Goal: Task Accomplishment & Management: Use online tool/utility

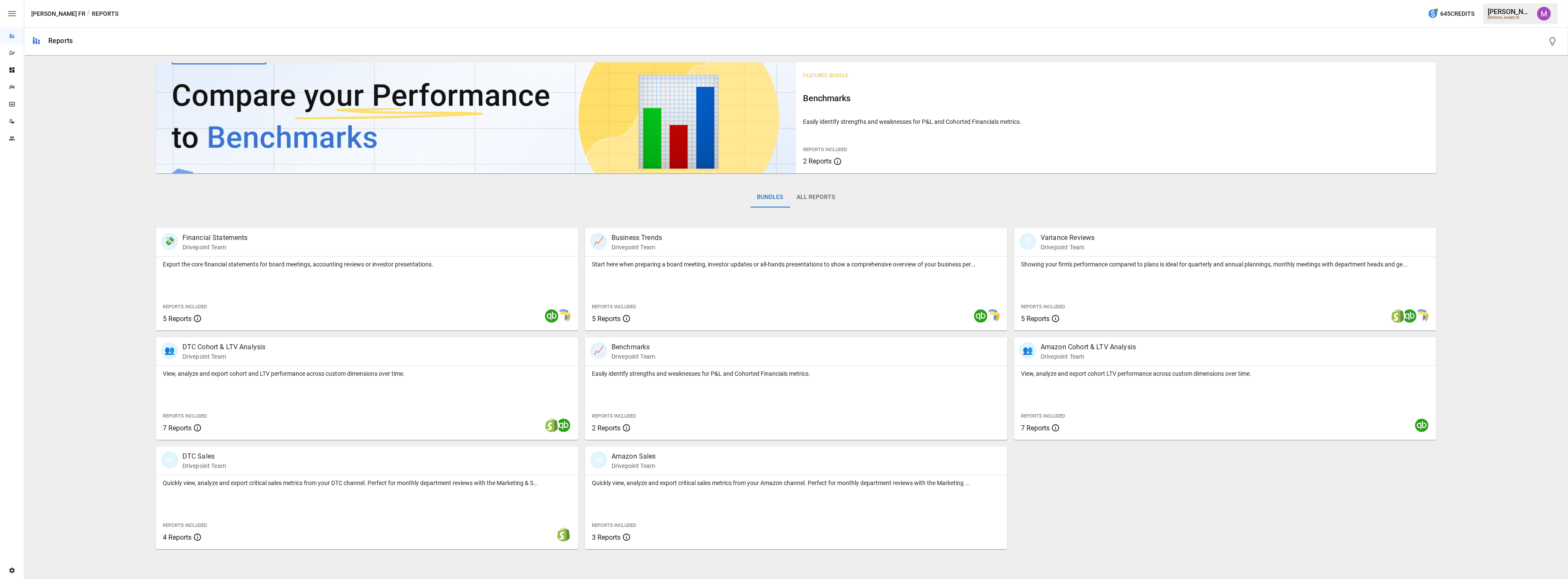
click at [12, 91] on div "Plans" at bounding box center [12, 87] width 24 height 17
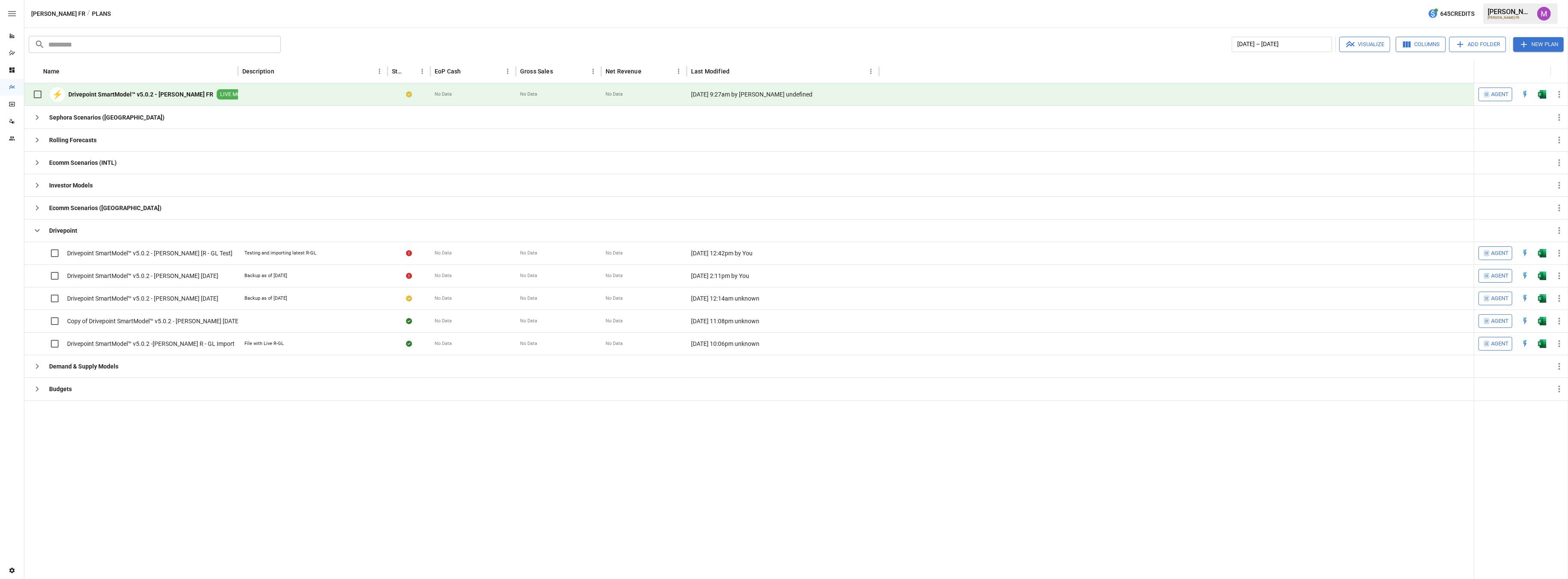
click at [114, 90] on b "Drivepoint SmartModel™ v5.0.2 - [PERSON_NAME] FR" at bounding box center [141, 94] width 145 height 9
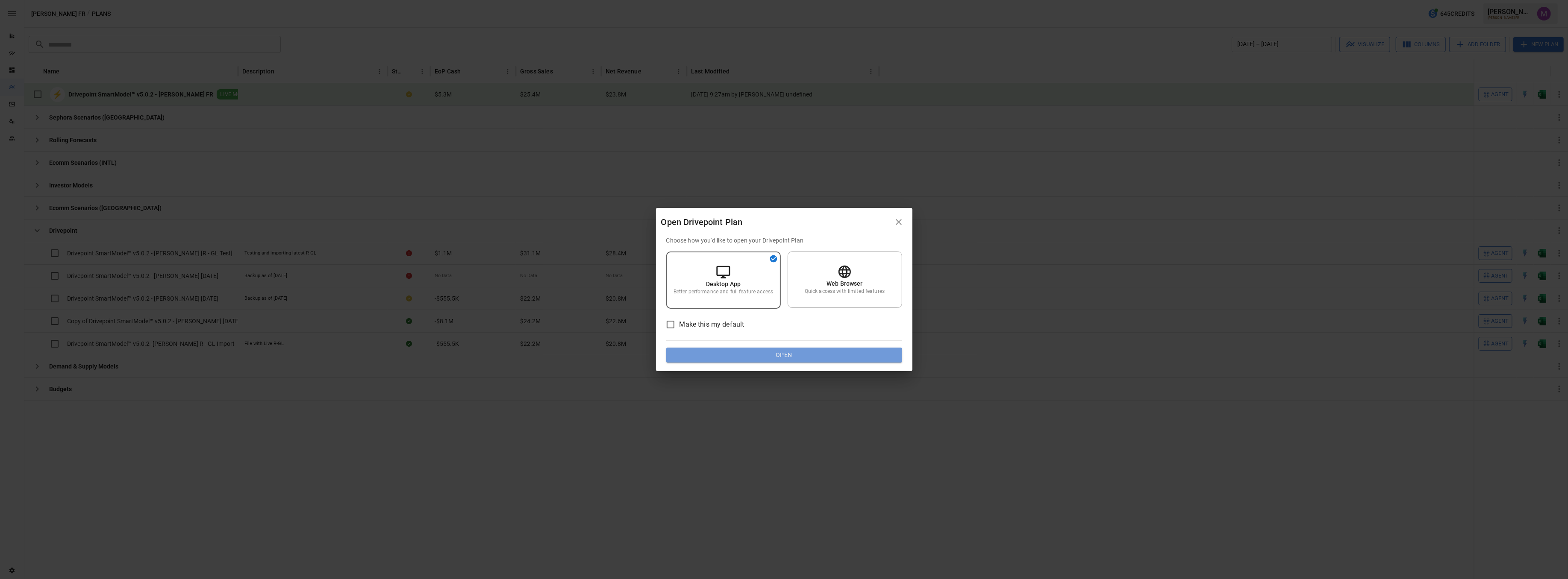
drag, startPoint x: 761, startPoint y: 359, endPoint x: 754, endPoint y: 359, distance: 7.0
click at [754, 359] on button "Open" at bounding box center [785, 355] width 236 height 15
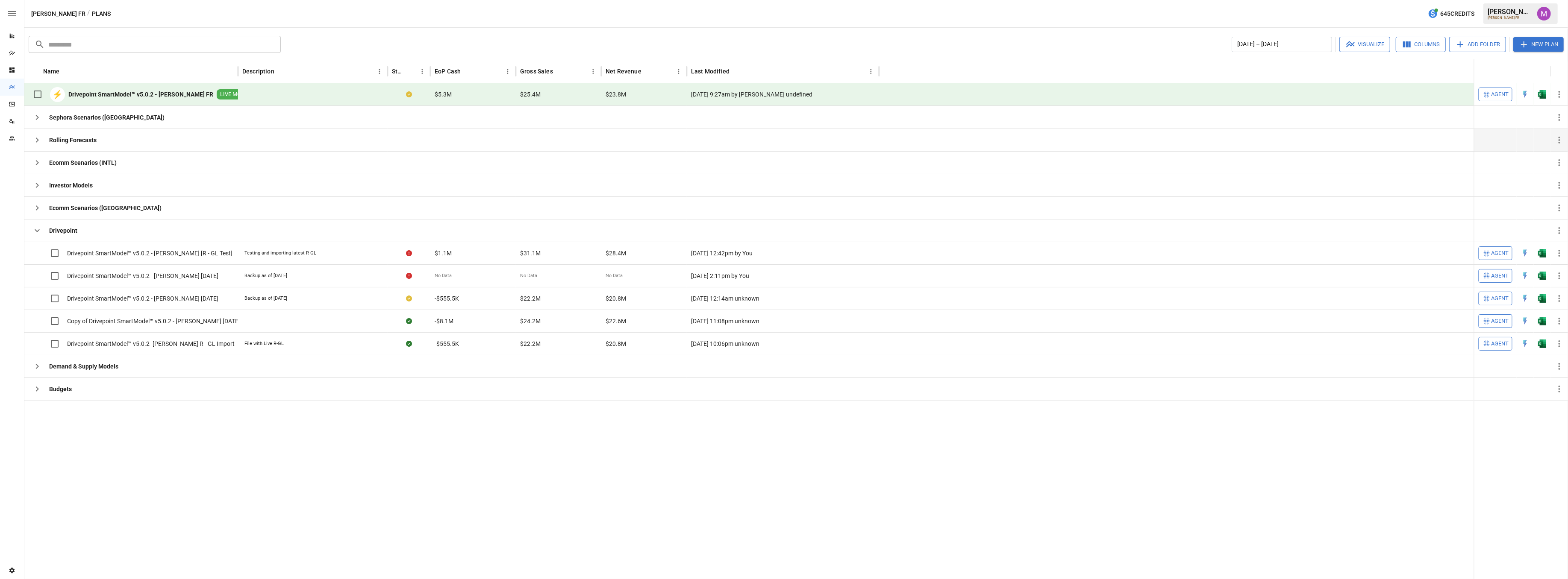
click at [37, 138] on icon "button" at bounding box center [37, 140] width 10 height 10
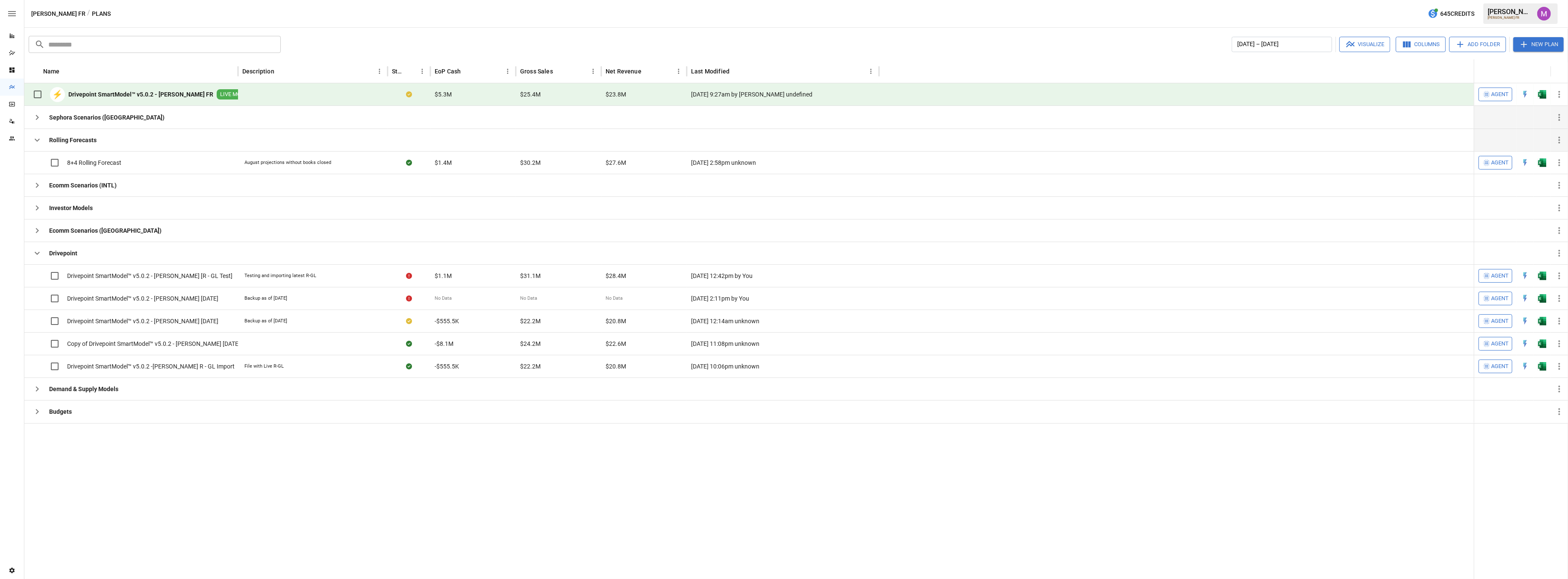
click at [40, 127] on div "Sephora Scenarios ([GEOGRAPHIC_DATA])" at bounding box center [96, 117] width 136 height 23
click at [37, 120] on icon "button" at bounding box center [37, 117] width 10 height 10
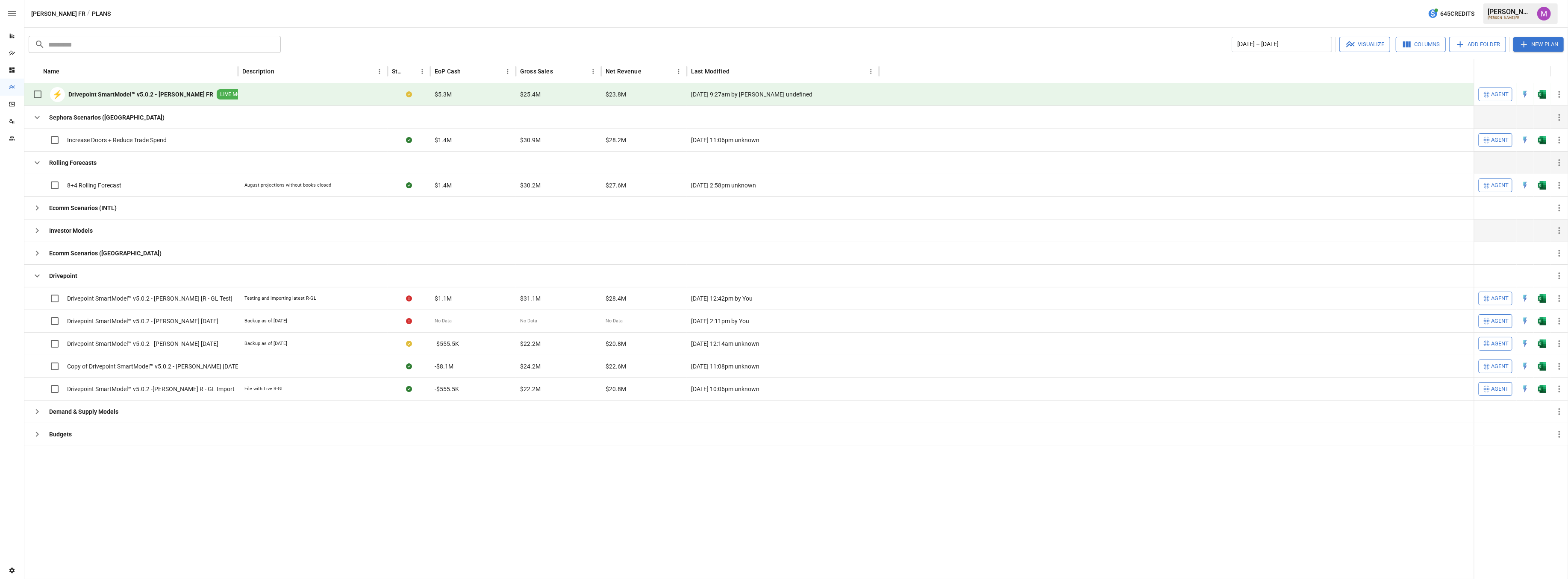
click at [31, 234] on button "button" at bounding box center [37, 231] width 17 height 17
click at [34, 233] on icon "button" at bounding box center [37, 231] width 10 height 10
click at [40, 250] on icon "button" at bounding box center [37, 253] width 10 height 10
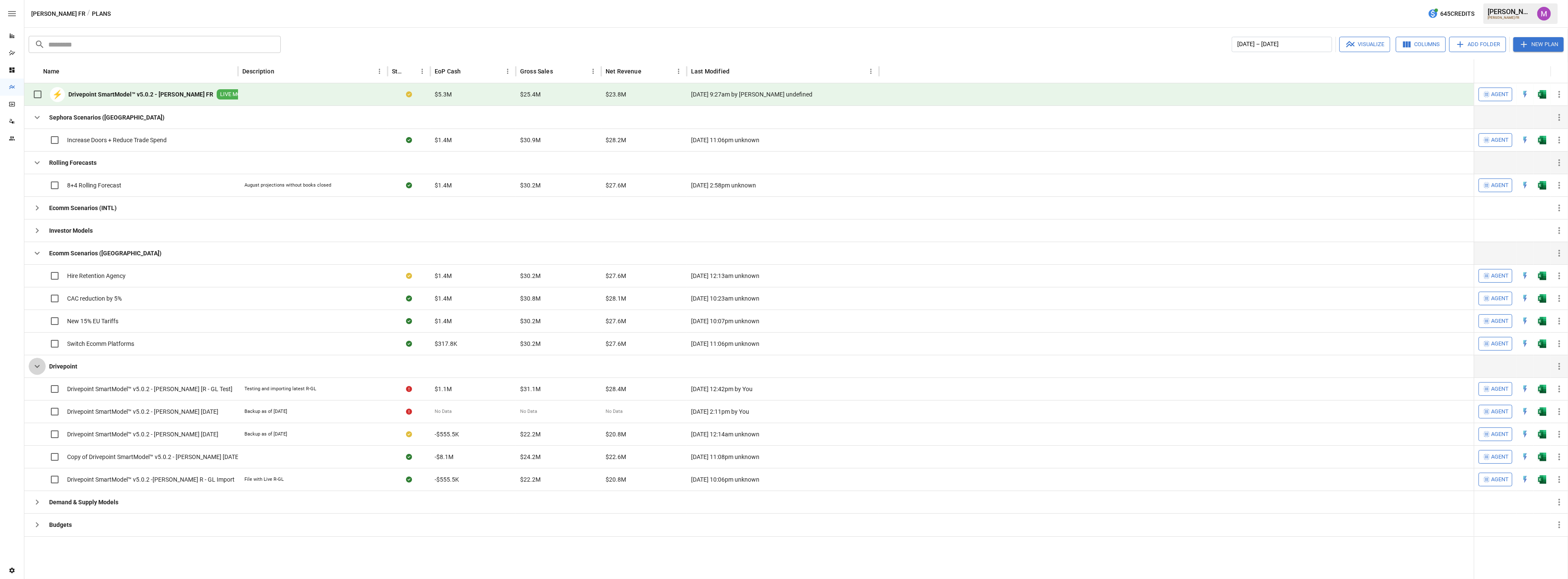
click at [40, 366] on icon "button" at bounding box center [37, 366] width 5 height 3
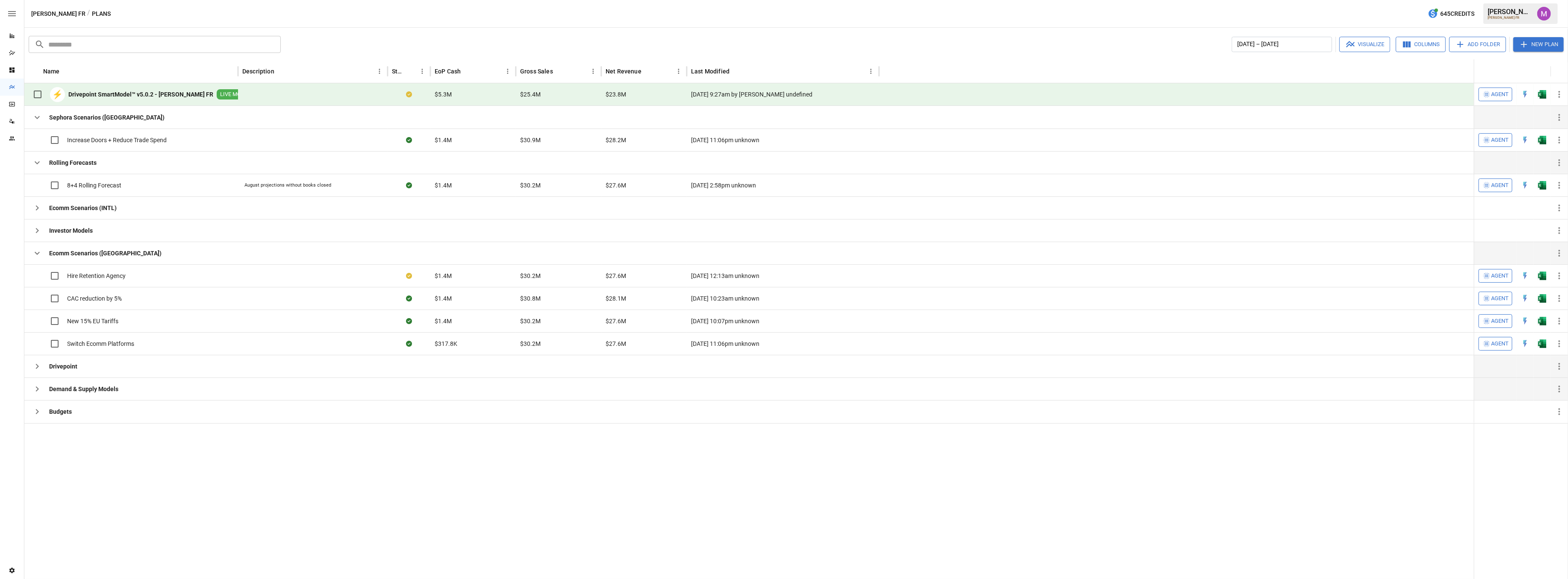
click at [43, 386] on button "button" at bounding box center [37, 389] width 17 height 17
click at [32, 437] on icon "button" at bounding box center [37, 434] width 10 height 10
